Goal: Task Accomplishment & Management: Manage account settings

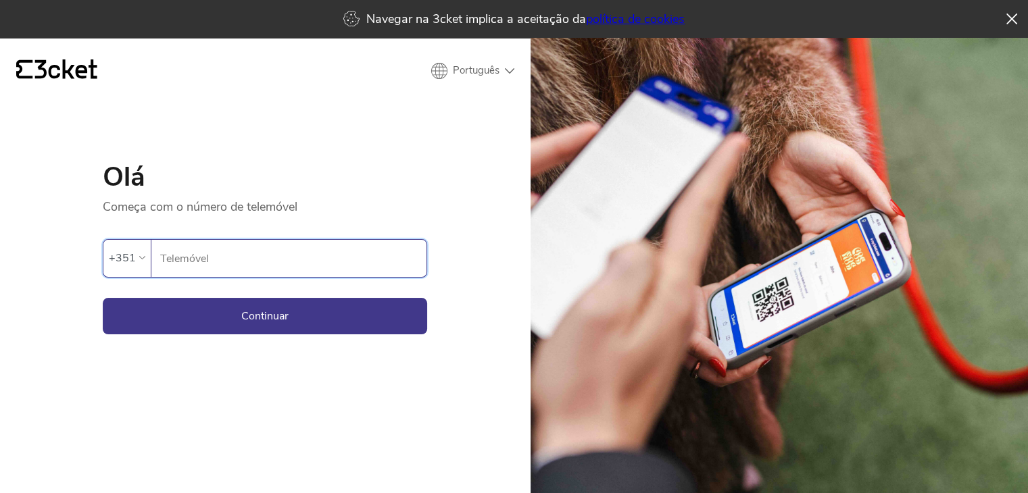
click at [234, 266] on input "Telemóvel" at bounding box center [292, 258] width 267 height 37
type input "917372099"
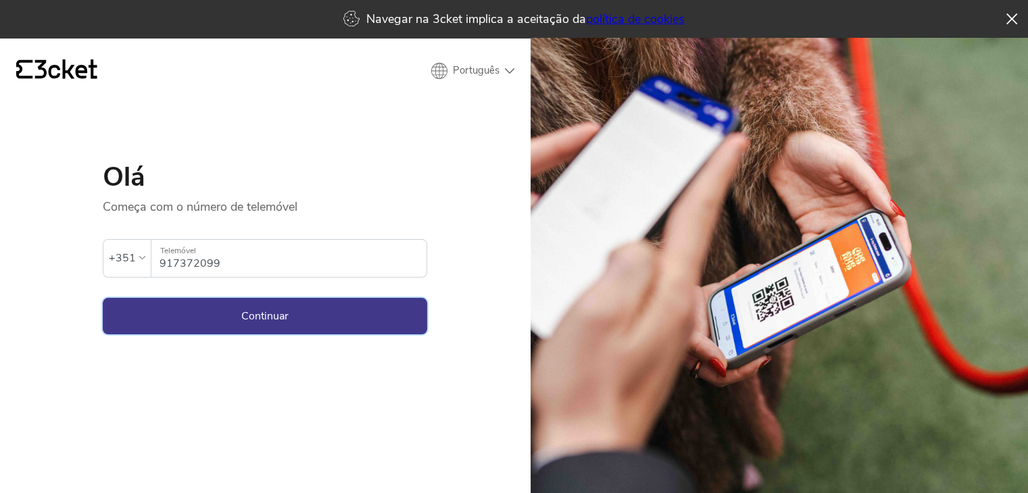
click at [263, 327] on button "Continuar" at bounding box center [265, 316] width 324 height 36
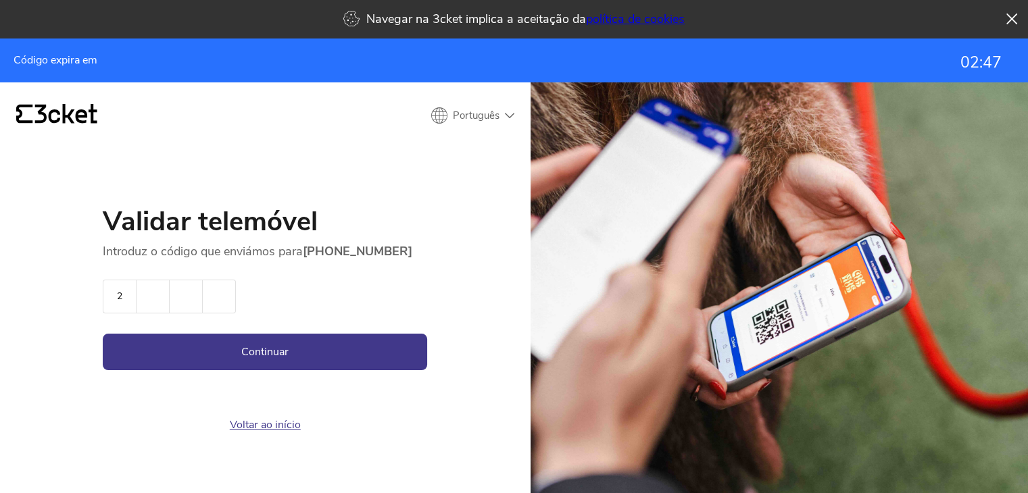
type input "2"
type input "9"
type input "5"
type input "8"
click at [103, 334] on button "Continuar" at bounding box center [265, 352] width 324 height 36
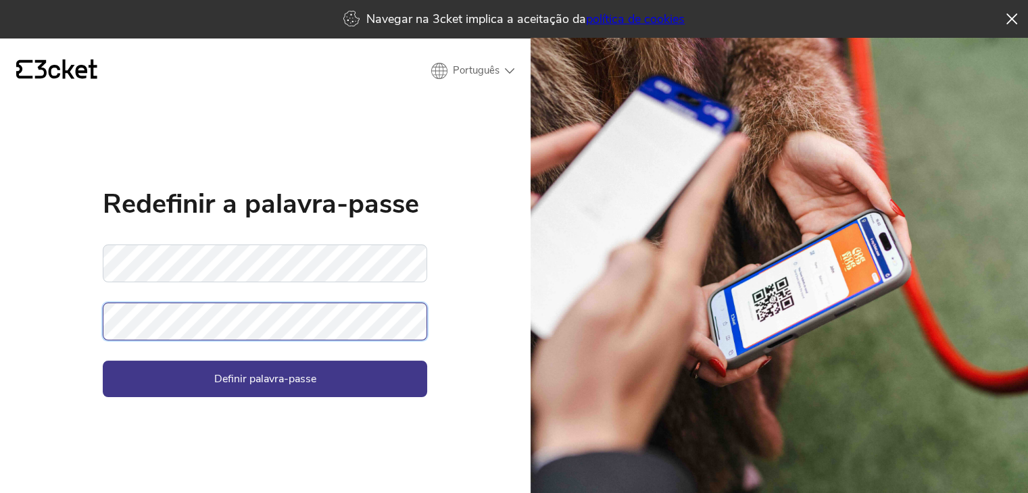
click at [103, 361] on button "Definir palavra-passe" at bounding box center [265, 379] width 324 height 36
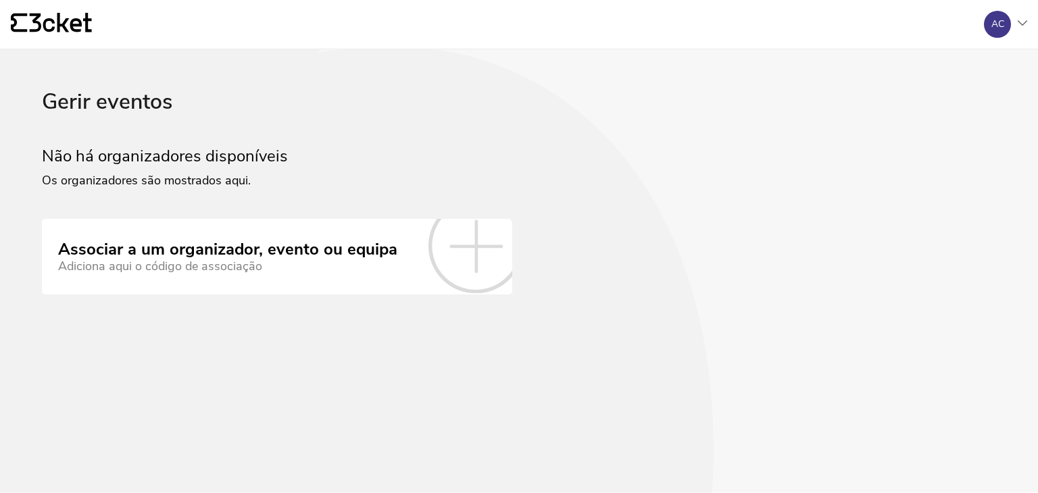
click at [1025, 28] on div "AC" at bounding box center [1000, 24] width 54 height 27
click at [951, 71] on div "A minha conta" at bounding box center [961, 65] width 121 height 32
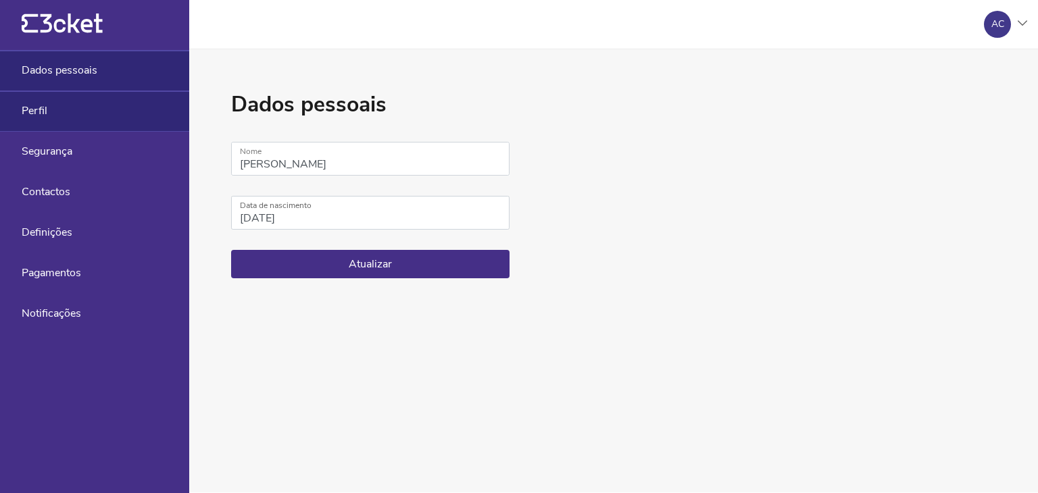
click at [107, 109] on div "Perfil" at bounding box center [94, 111] width 189 height 41
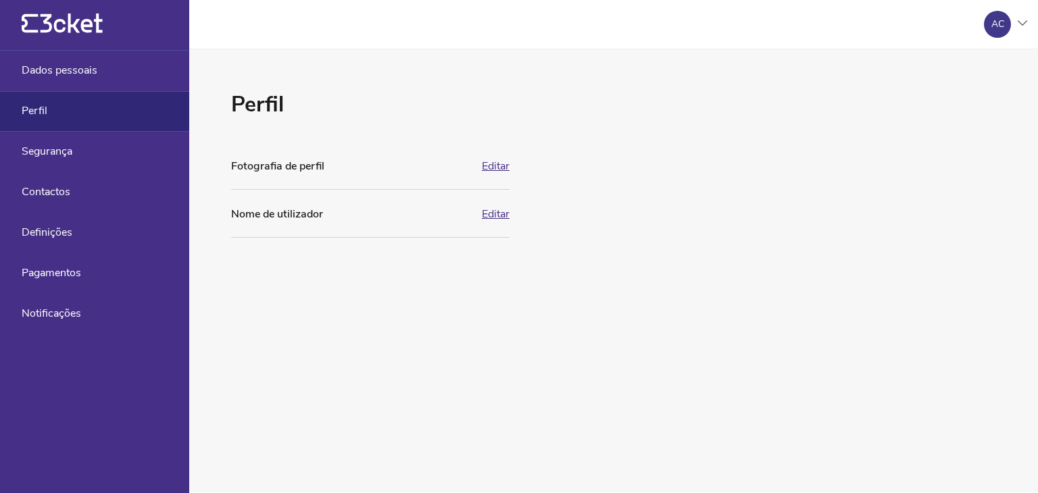
click at [107, 127] on div "Perfil" at bounding box center [94, 111] width 189 height 41
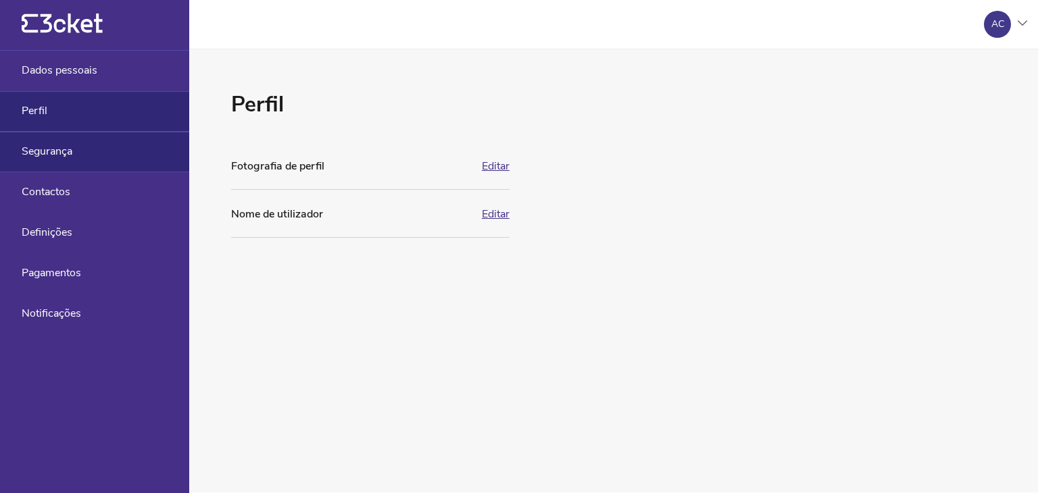
click at [111, 153] on div "Segurança" at bounding box center [94, 152] width 189 height 41
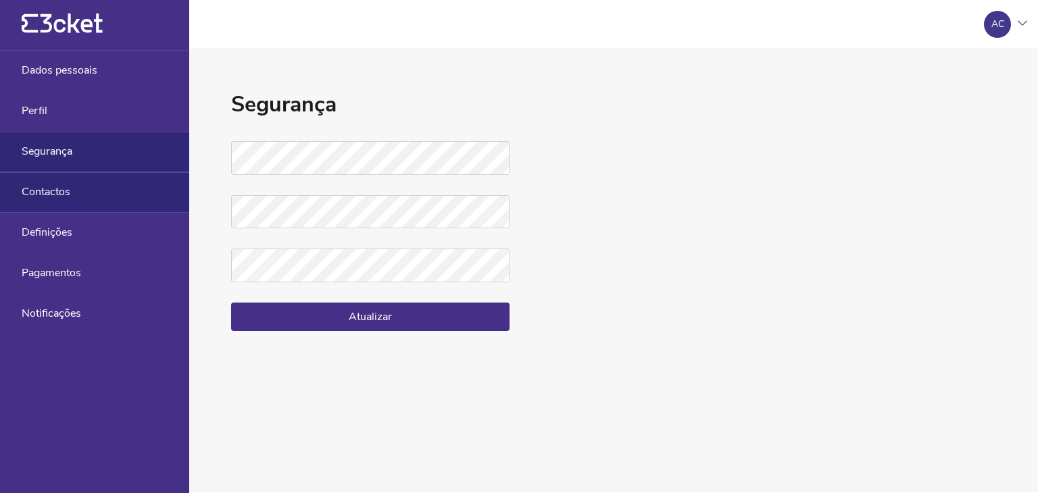
click at [116, 205] on div "Contactos" at bounding box center [94, 192] width 189 height 41
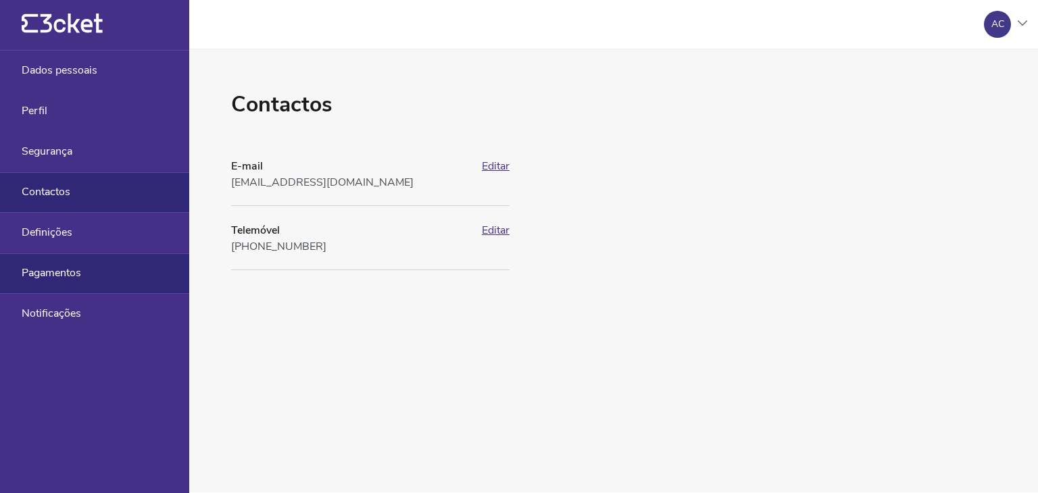
click at [114, 269] on div "Pagamentos" at bounding box center [94, 273] width 189 height 41
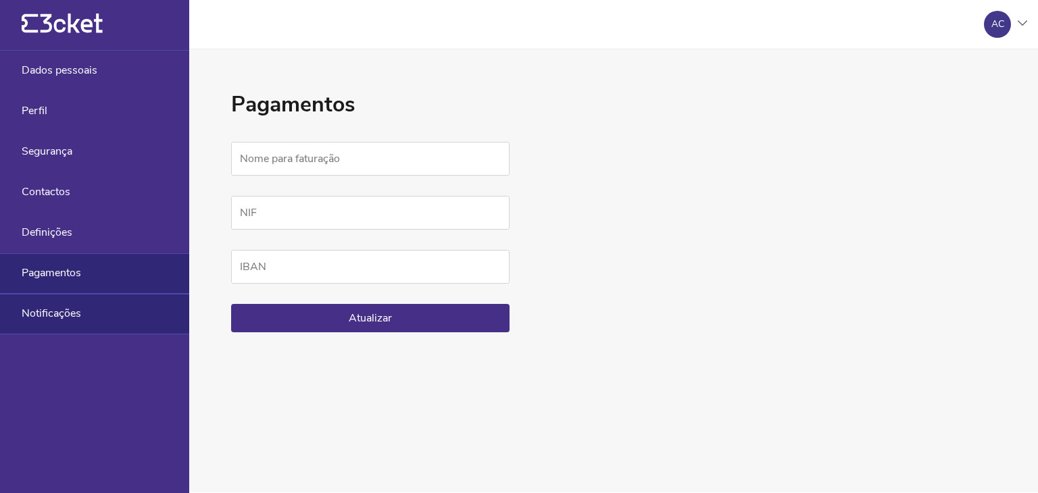
click at [119, 320] on div "Notificações" at bounding box center [94, 314] width 189 height 41
